Goal: Transaction & Acquisition: Obtain resource

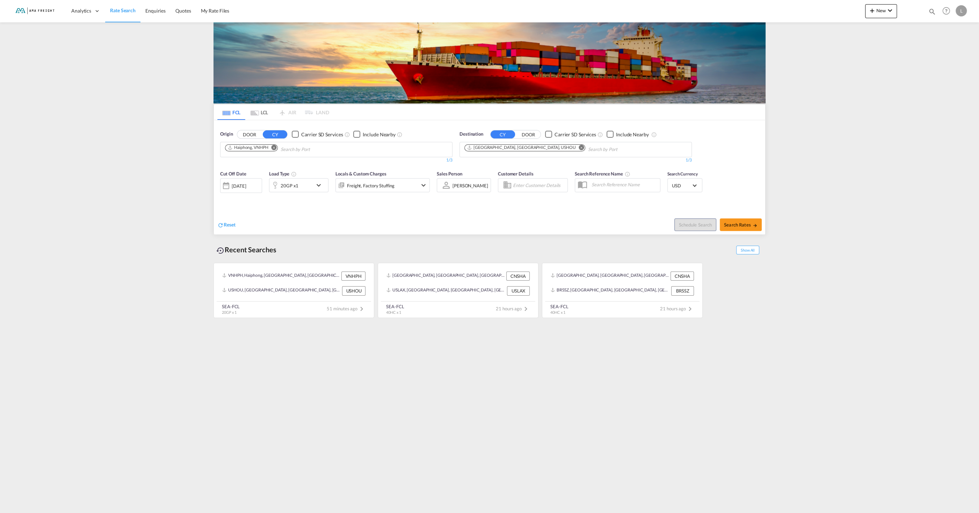
click at [273, 146] on md-icon "Remove" at bounding box center [274, 147] width 5 height 5
type input "mundra"
click at [268, 168] on div "Mundra India INMUN" at bounding box center [279, 165] width 133 height 21
click at [579, 147] on md-icon "Remove" at bounding box center [581, 147] width 5 height 5
type input "[GEOGRAPHIC_DATA]"
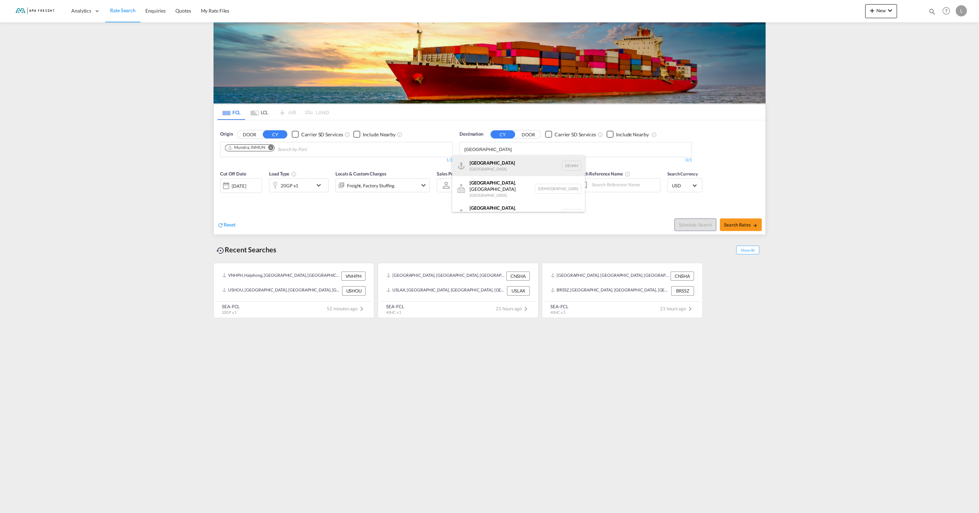
click at [498, 170] on div "Hamburg [GEOGRAPHIC_DATA] [GEOGRAPHIC_DATA]" at bounding box center [518, 165] width 133 height 21
click at [322, 184] on md-icon "icon-chevron-down" at bounding box center [321, 185] width 12 height 8
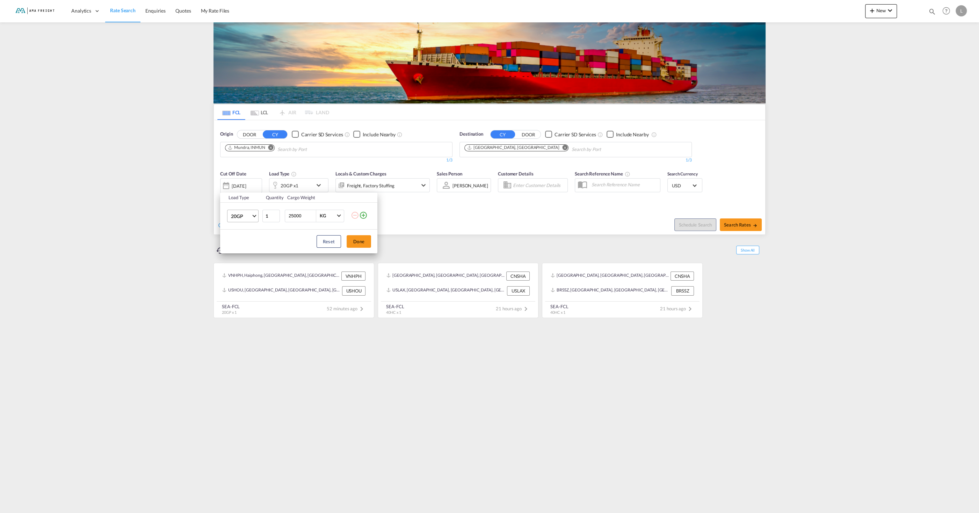
click at [252, 219] on md-select-value "20GP" at bounding box center [244, 216] width 28 height 12
click at [247, 231] on md-option "40GP" at bounding box center [249, 233] width 48 height 17
click at [360, 237] on button "Done" at bounding box center [359, 241] width 24 height 13
click at [752, 223] on button "Search Rates" at bounding box center [741, 224] width 42 height 13
type input "INMUN to [GEOGRAPHIC_DATA] / [DATE]"
